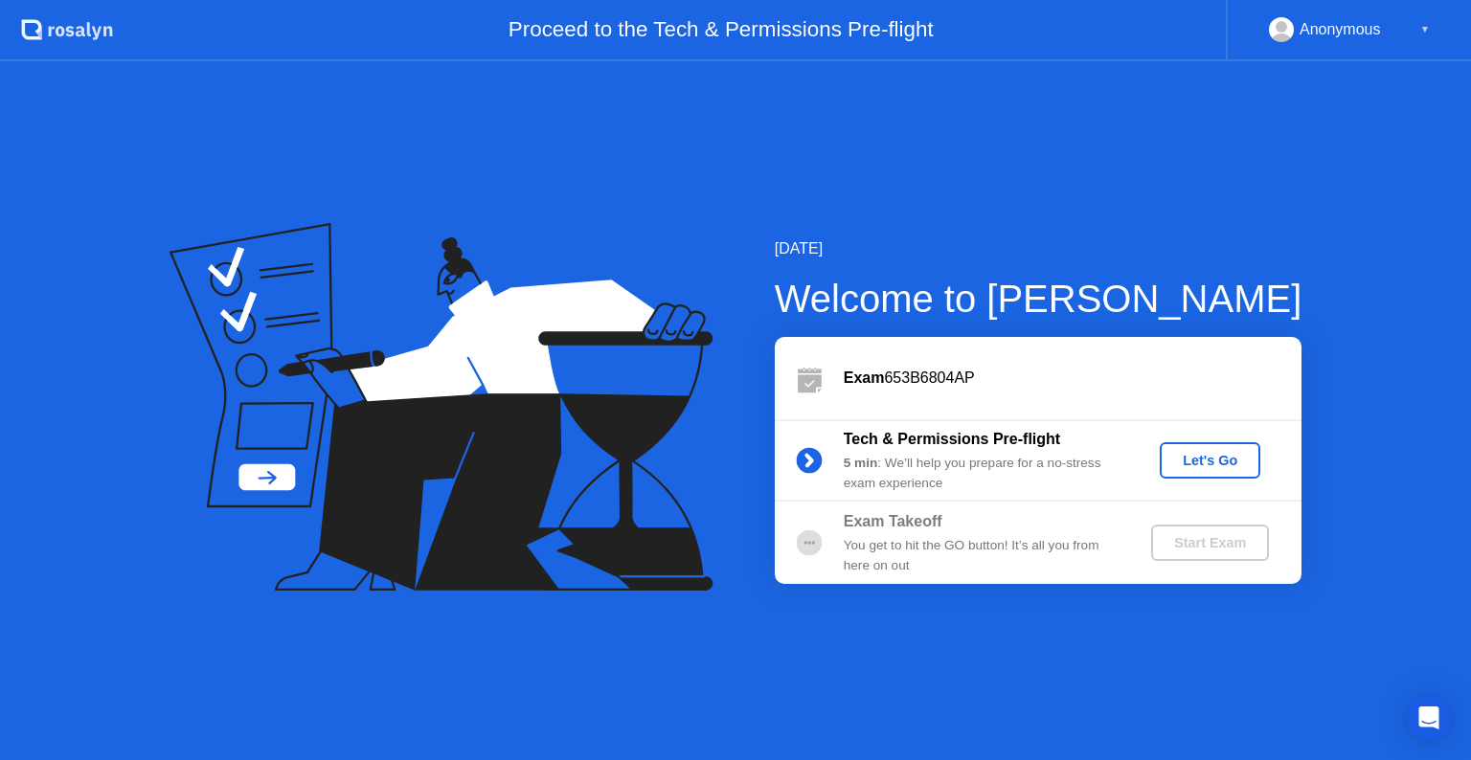
click at [1064, 470] on div "5 min : We’ll help you prepare for a no-stress exam experience" at bounding box center [981, 473] width 276 height 39
click at [924, 536] on div "You get to hit the GO button! It’s all you from here on out" at bounding box center [981, 555] width 276 height 39
click at [886, 525] on b "Exam Takeoff" at bounding box center [892, 521] width 99 height 16
click at [823, 541] on circle at bounding box center [809, 543] width 38 height 38
click at [1207, 548] on div "Start Exam" at bounding box center [1209, 542] width 102 height 15
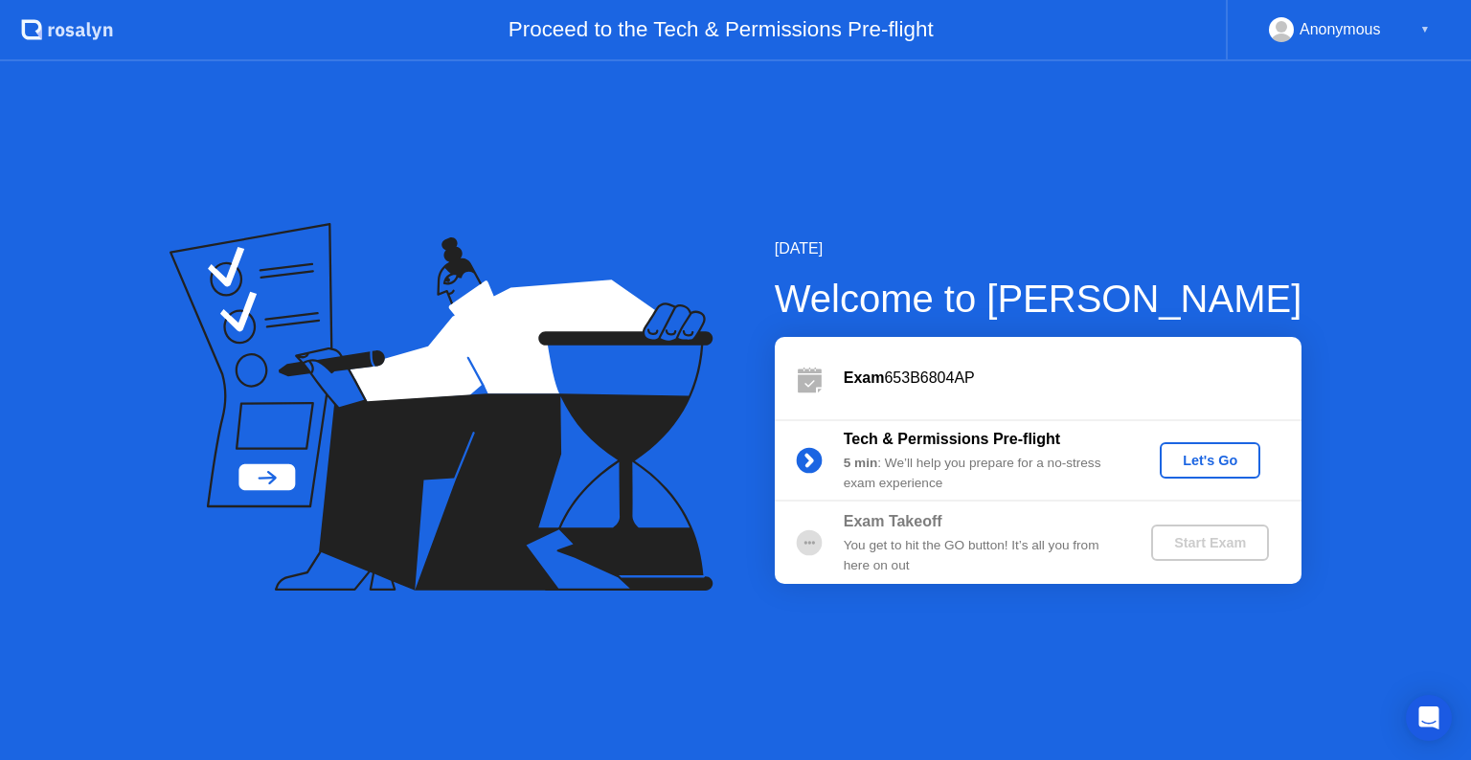
click at [1423, 33] on div "▼" at bounding box center [1425, 29] width 10 height 25
click at [956, 389] on div "Exam 653B6804AP" at bounding box center [1072, 378] width 458 height 23
click at [1241, 456] on div "Let's Go" at bounding box center [1209, 460] width 85 height 15
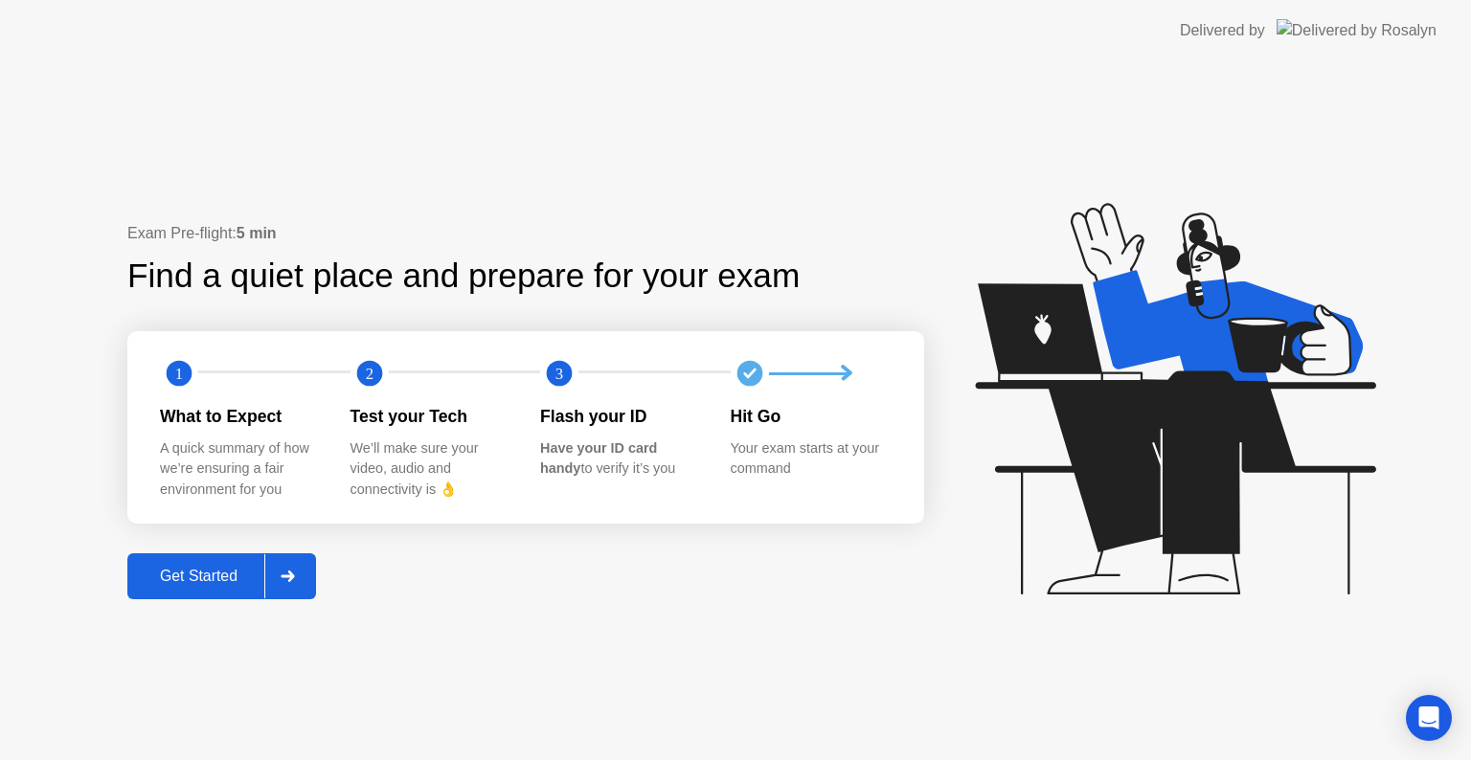
click at [194, 572] on div "Get Started" at bounding box center [198, 576] width 131 height 17
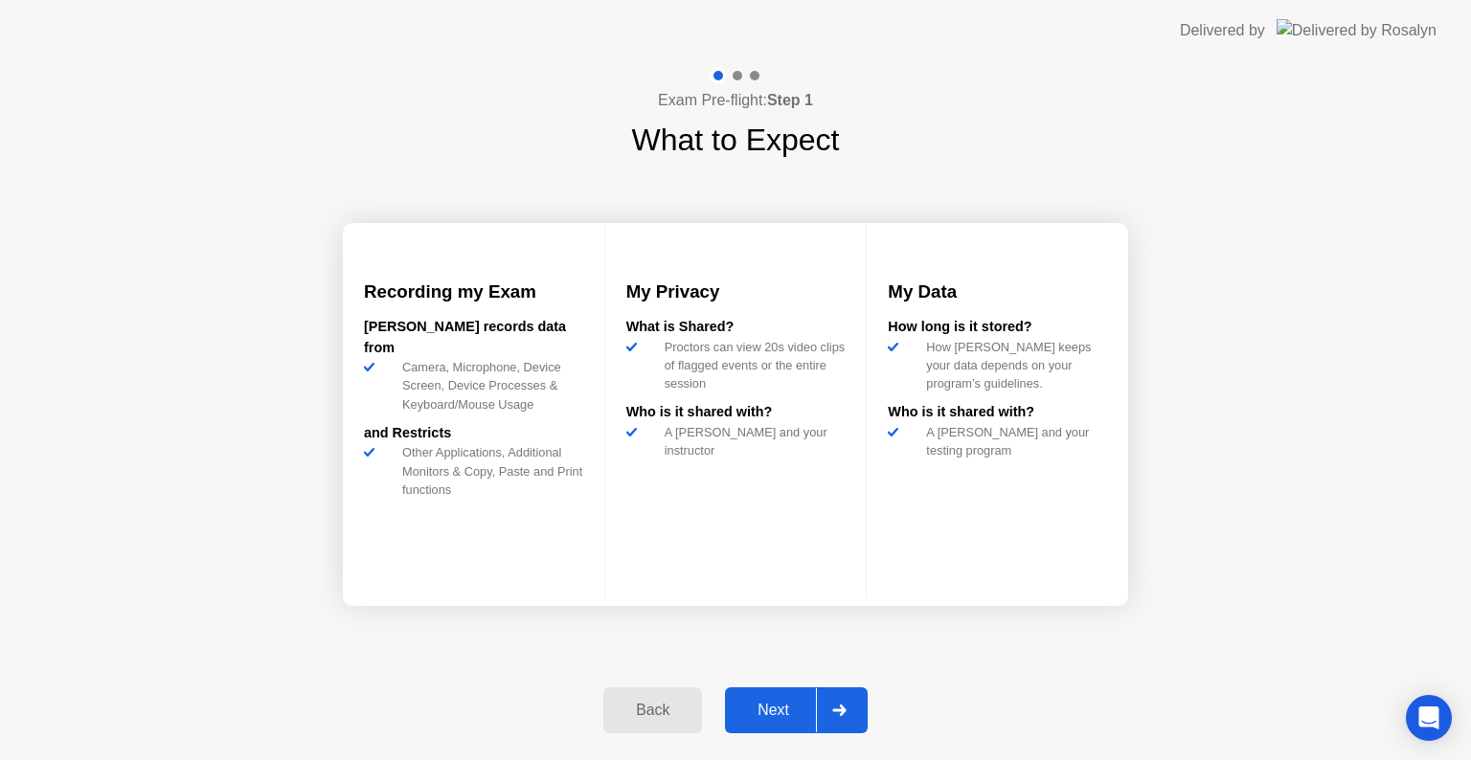
click at [782, 713] on div "Next" at bounding box center [772, 710] width 85 height 17
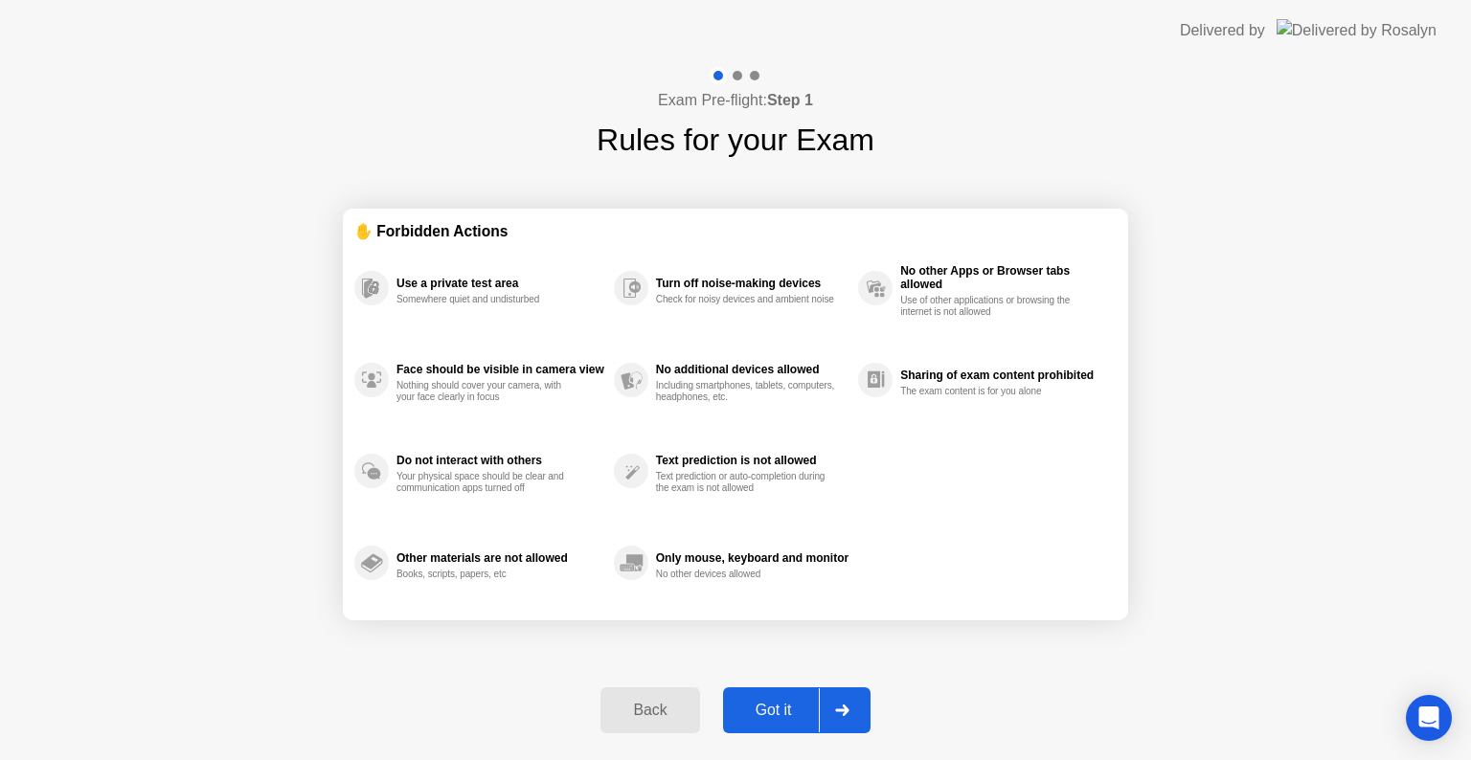
click at [797, 710] on div "Got it" at bounding box center [774, 710] width 90 height 17
select select "**********"
select select "*******"
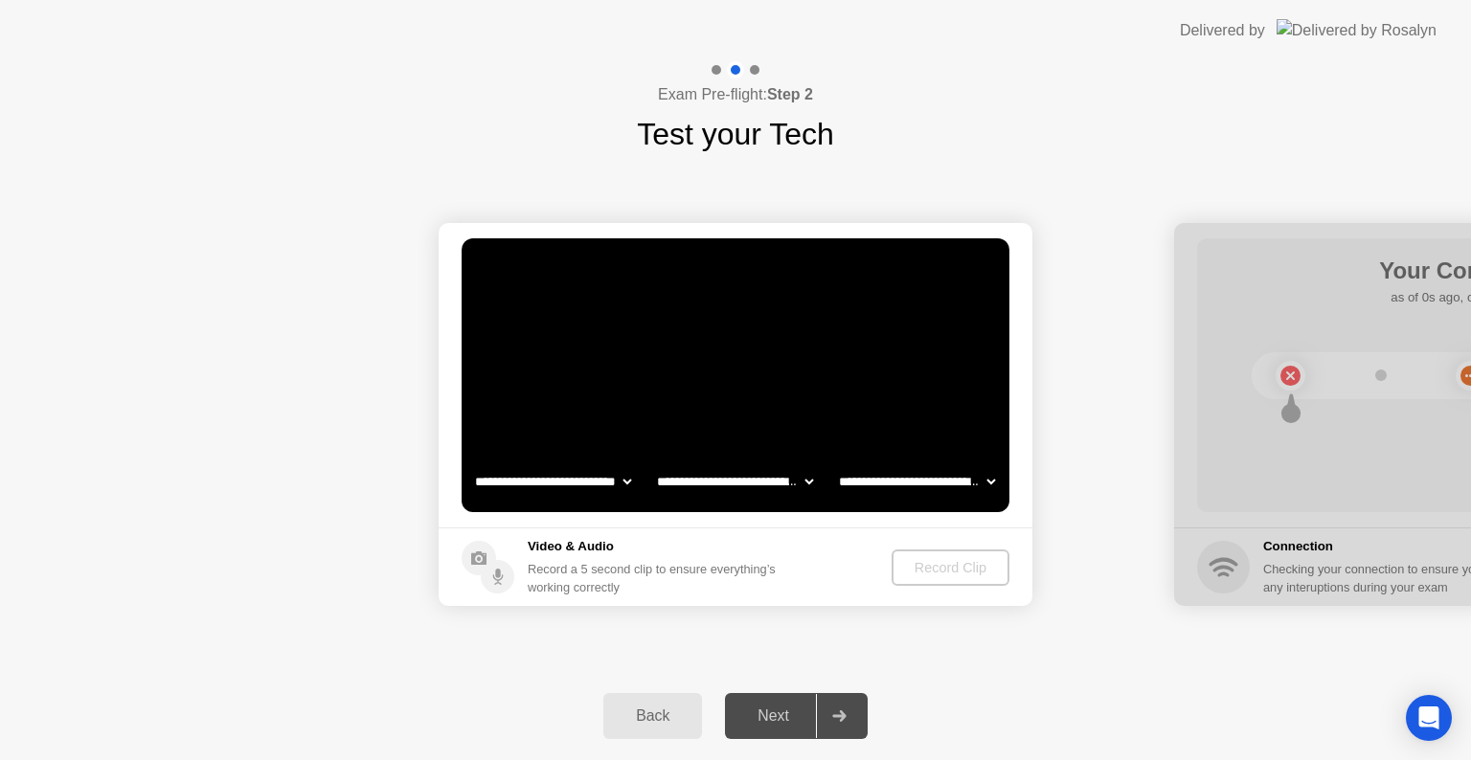
click at [835, 393] on video at bounding box center [735, 375] width 548 height 274
click at [800, 721] on div "Next" at bounding box center [772, 715] width 85 height 17
click at [647, 699] on button "Back" at bounding box center [652, 716] width 99 height 46
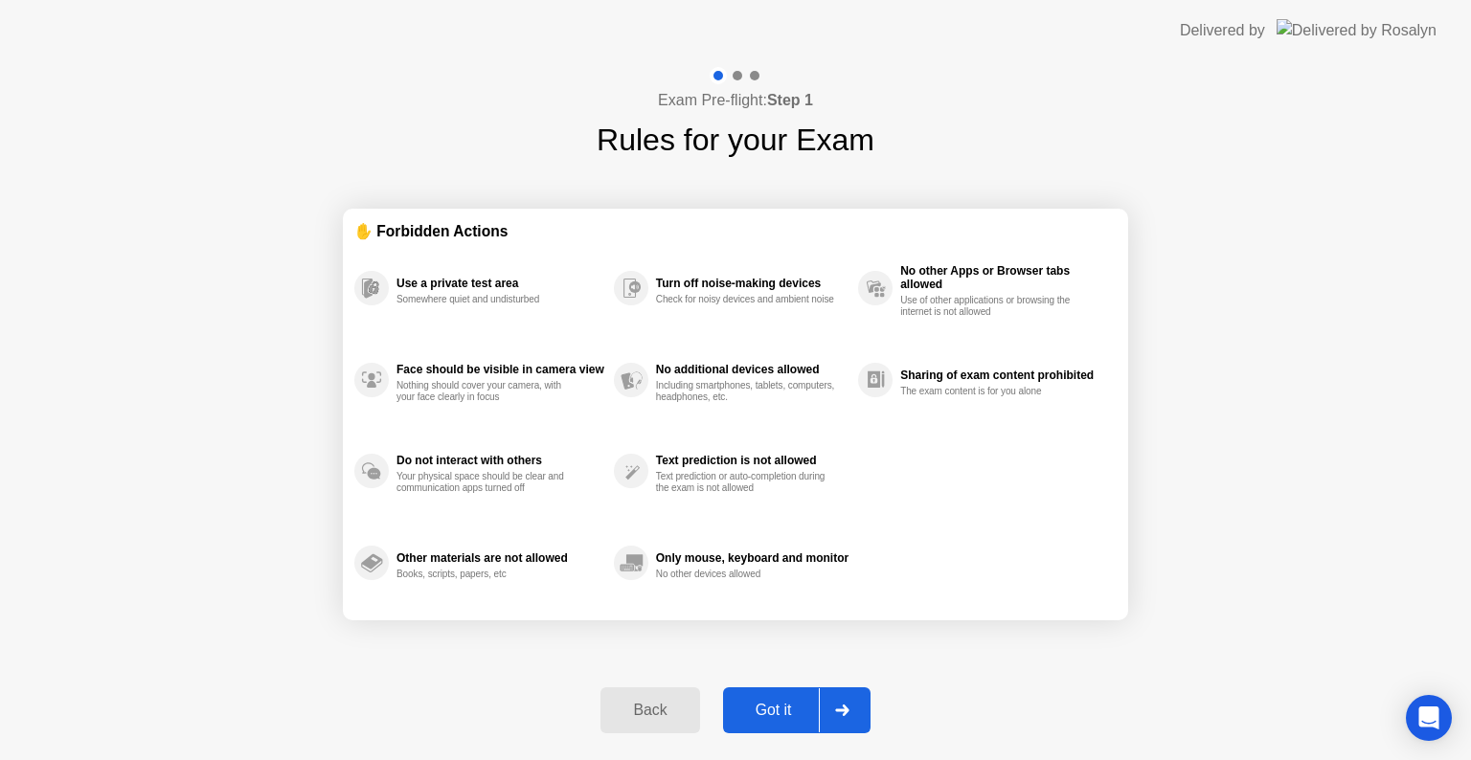
click at [626, 724] on button "Back" at bounding box center [649, 710] width 99 height 46
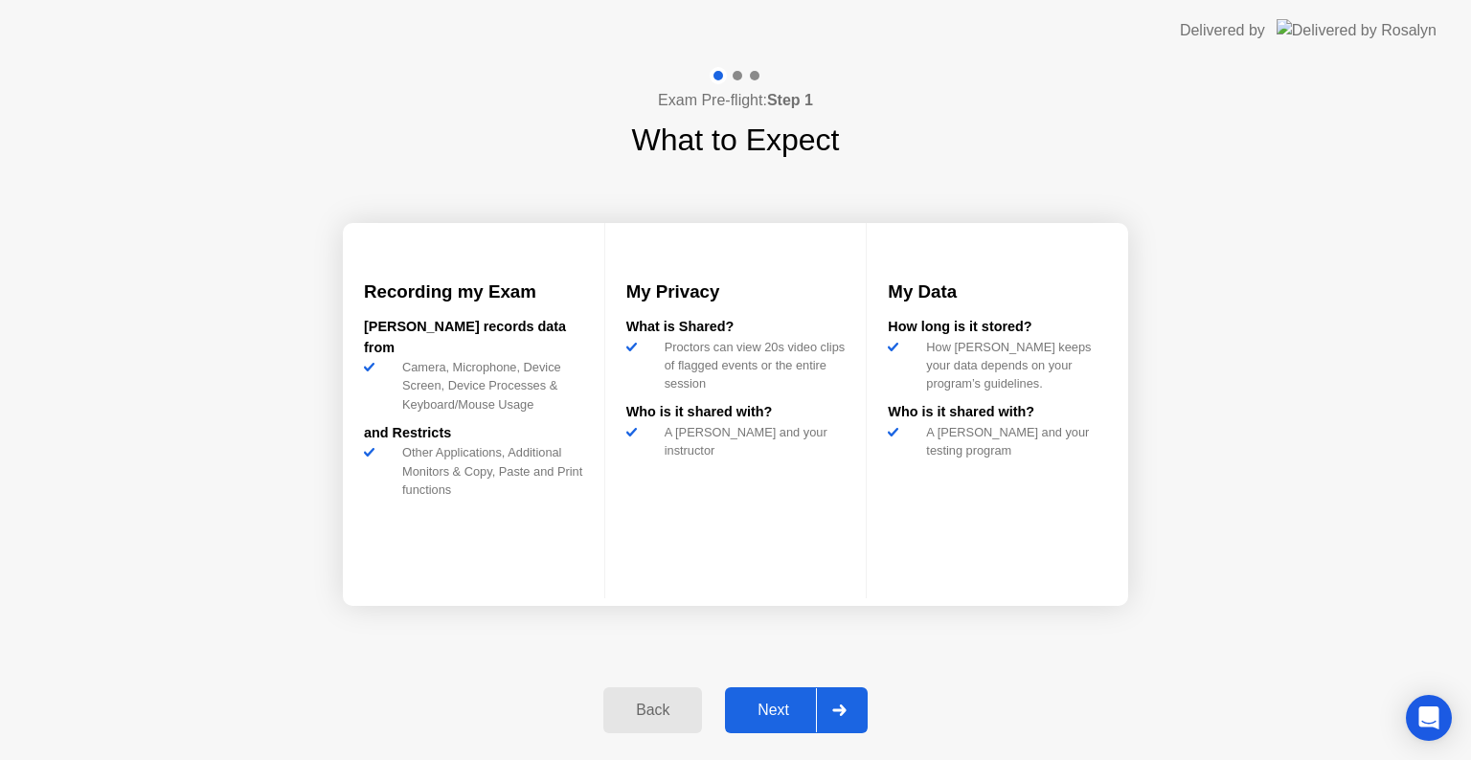
click at [632, 716] on div "Back" at bounding box center [652, 710] width 87 height 17
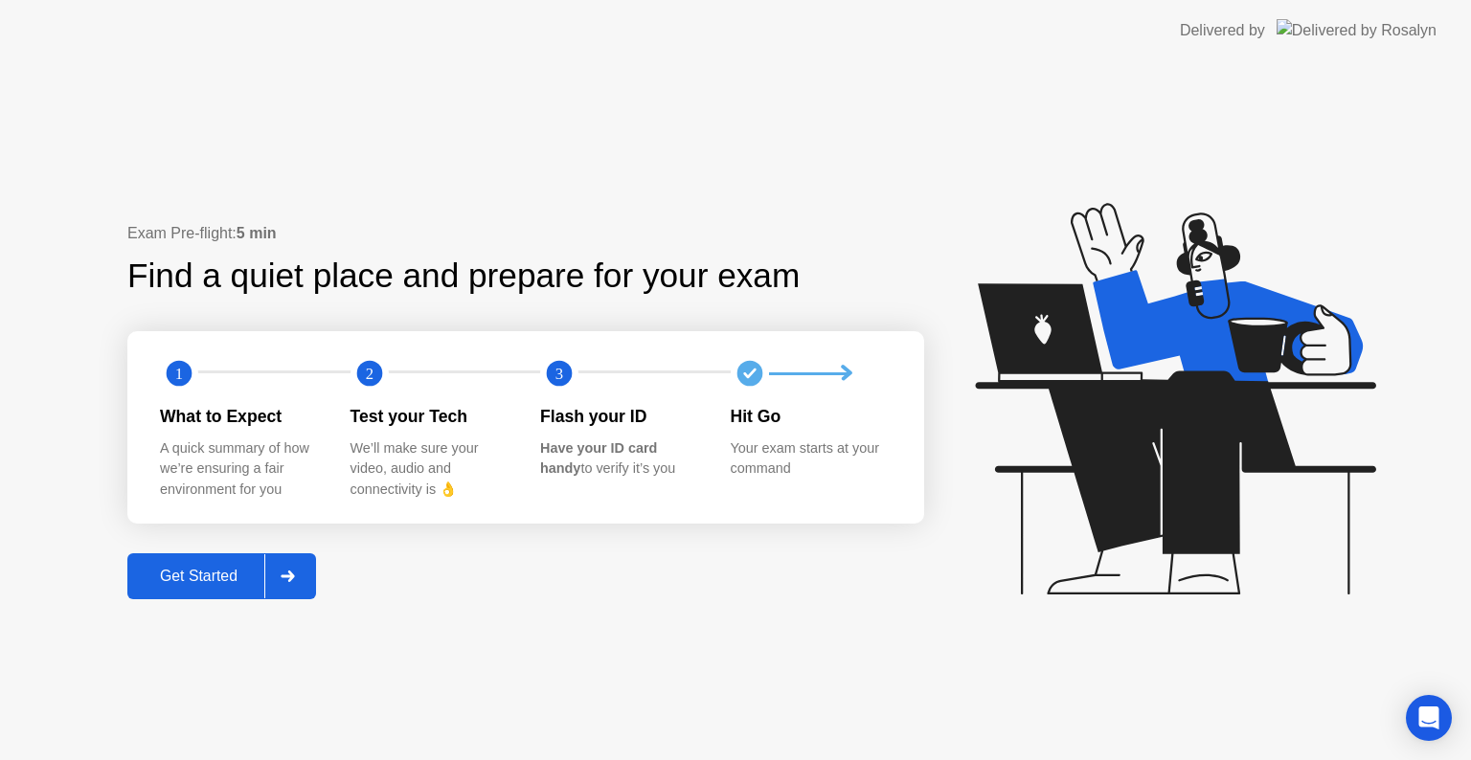
click at [632, 716] on div "Exam Pre-flight: 5 min Find a quiet place and prepare for your exam 1 2 3 What …" at bounding box center [735, 410] width 1471 height 699
click at [1367, 30] on img at bounding box center [1356, 30] width 160 height 22
click at [1388, 33] on img at bounding box center [1356, 30] width 160 height 22
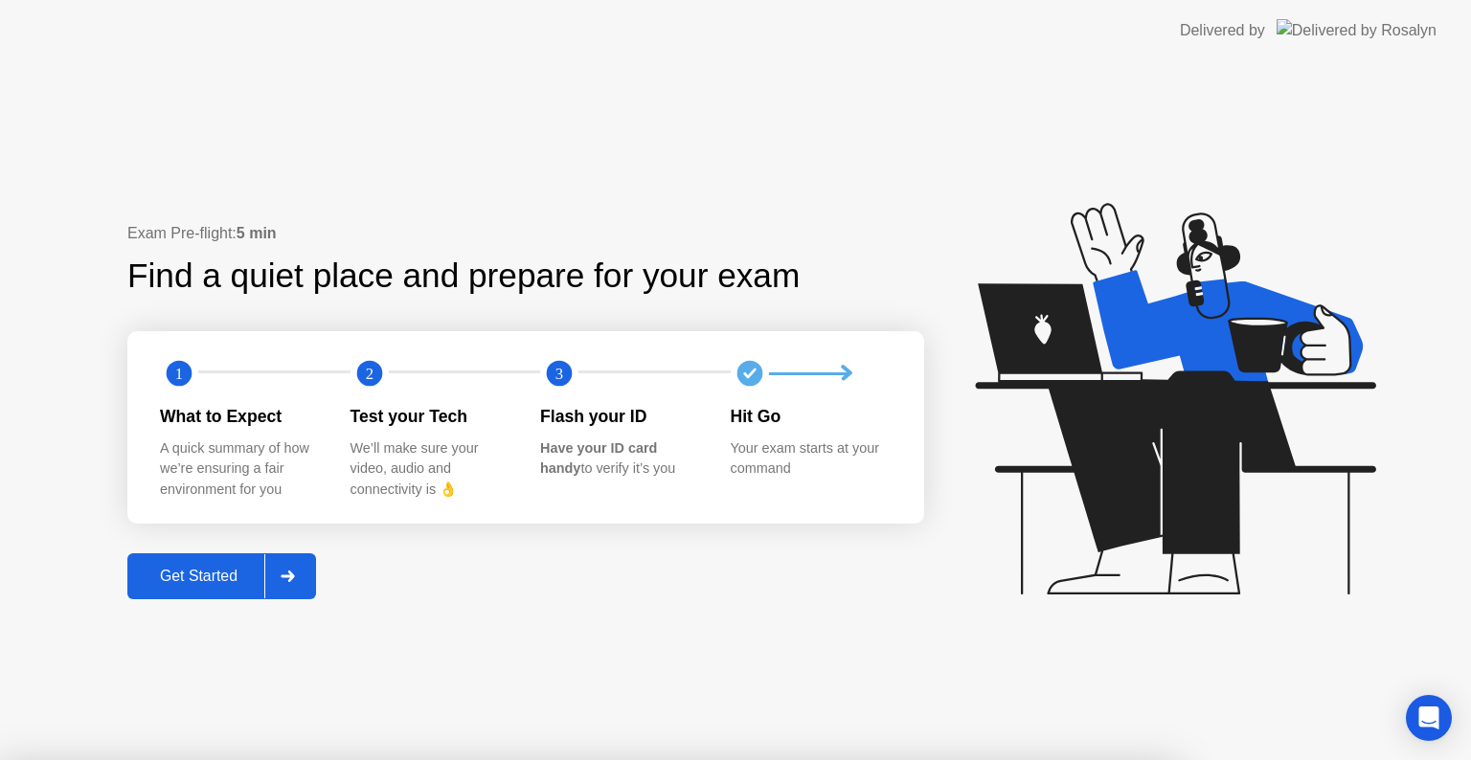
drag, startPoint x: 789, startPoint y: 417, endPoint x: 811, endPoint y: 306, distance: 113.2
click at [1007, 759] on div at bounding box center [735, 760] width 1471 height 0
